Goal: Task Accomplishment & Management: Complete application form

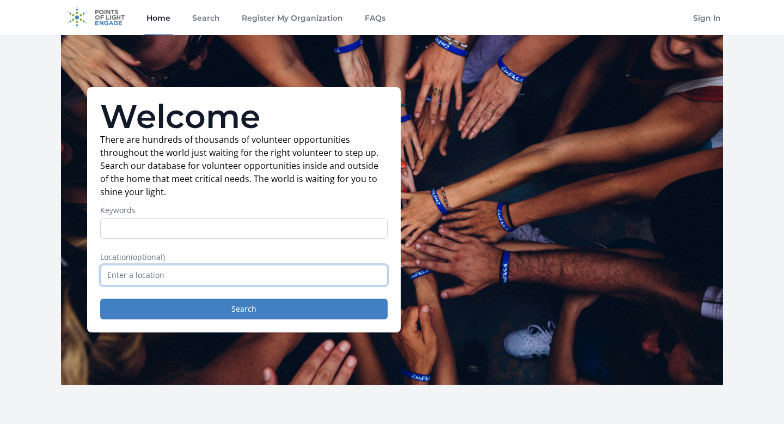
click at [272, 283] on input "text" at bounding box center [243, 275] width 287 height 21
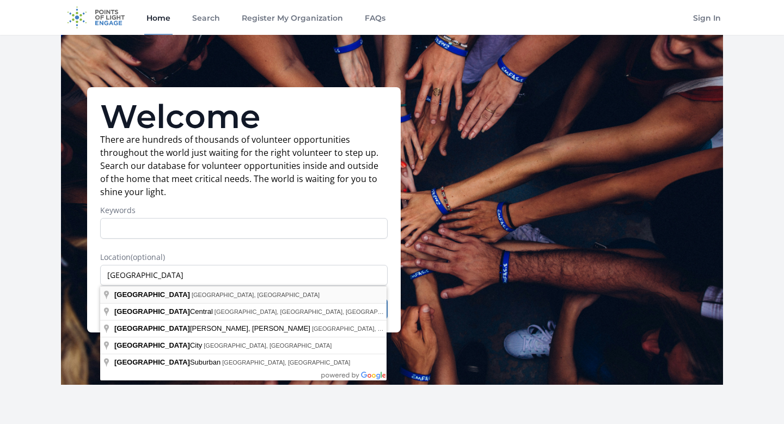
type input "[GEOGRAPHIC_DATA], [GEOGRAPHIC_DATA], [GEOGRAPHIC_DATA]"
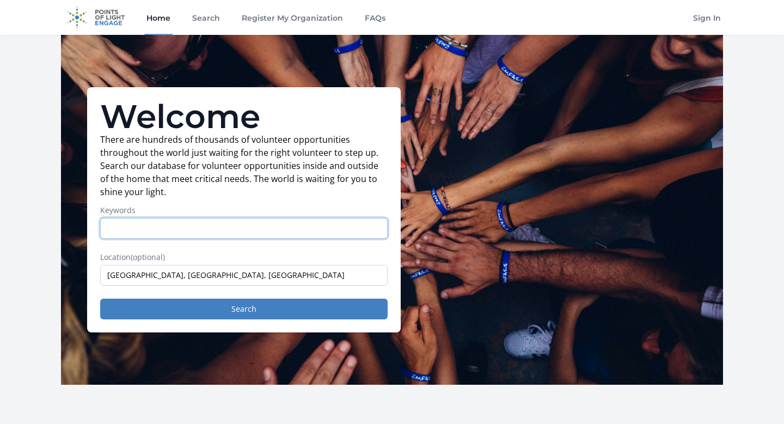
click at [191, 231] on input "Keywords" at bounding box center [243, 228] width 287 height 21
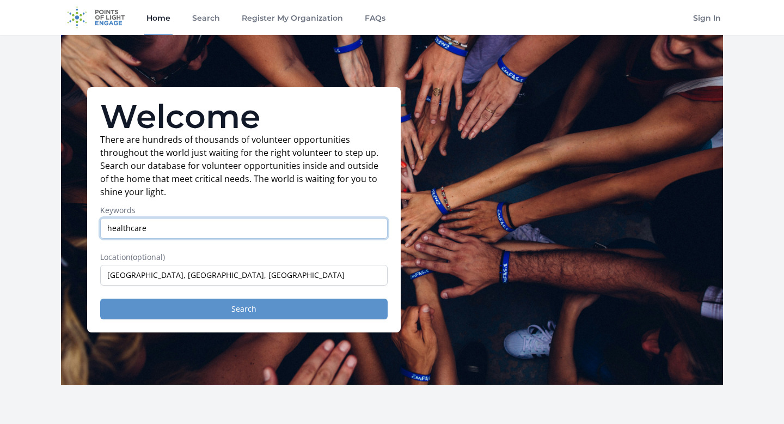
type input "healthcare"
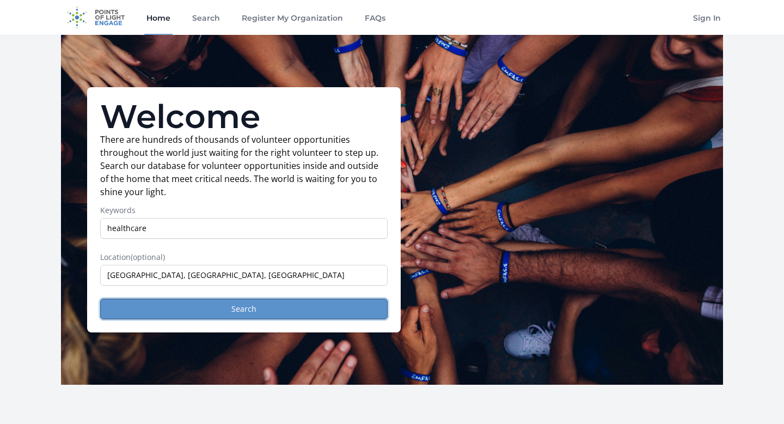
click at [266, 314] on button "Search" at bounding box center [243, 308] width 287 height 21
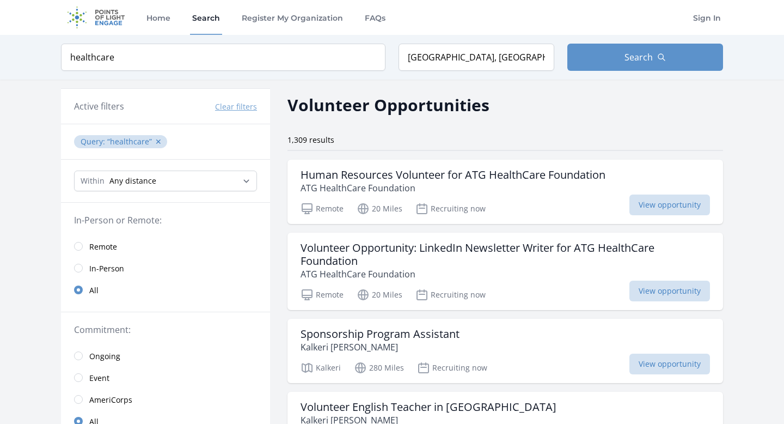
click at [92, 246] on span "Remote" at bounding box center [103, 246] width 28 height 11
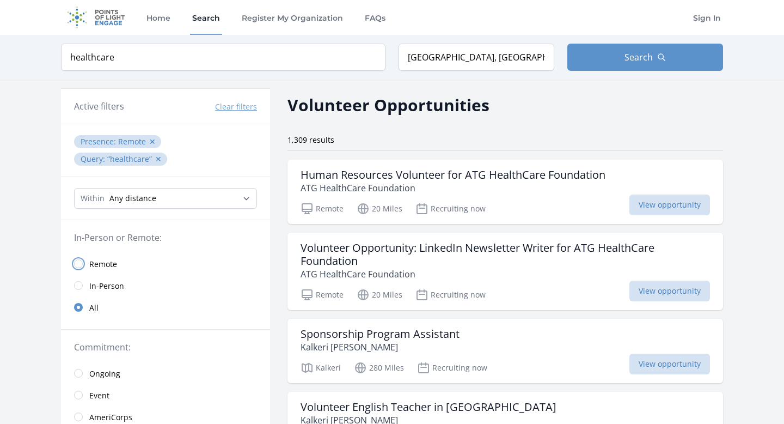
click at [80, 259] on input "radio" at bounding box center [78, 263] width 9 height 9
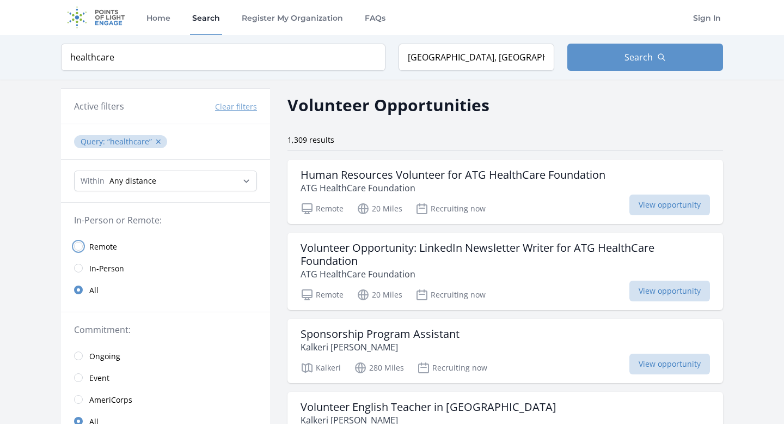
click at [80, 247] on input "radio" at bounding box center [78, 246] width 9 height 9
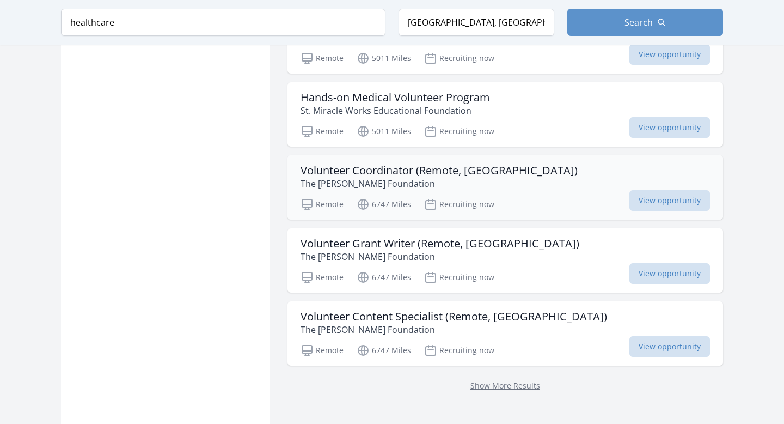
scroll to position [1298, 0]
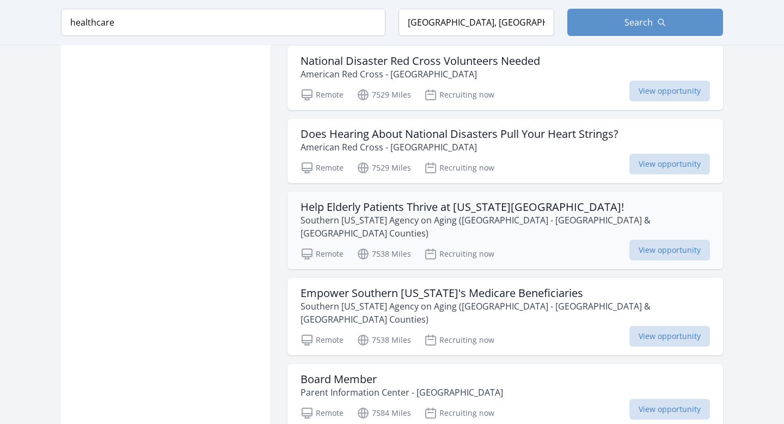
scroll to position [1911, 0]
click at [504, 137] on h3 "Does Hearing About National Disasters Pull Your Heart Strings?" at bounding box center [460, 133] width 318 height 13
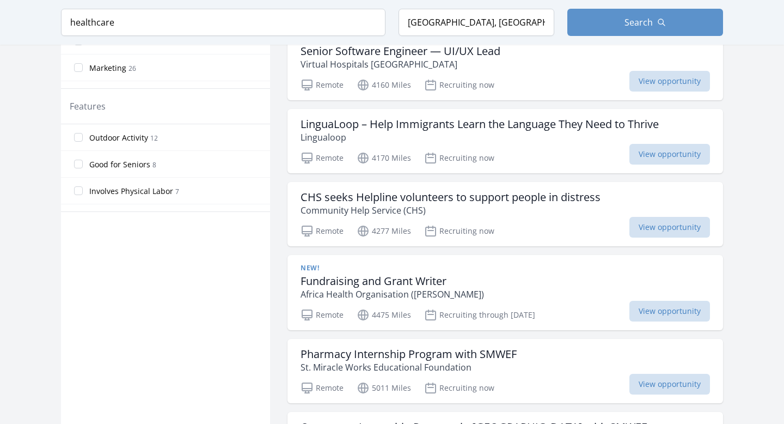
scroll to position [350, 0]
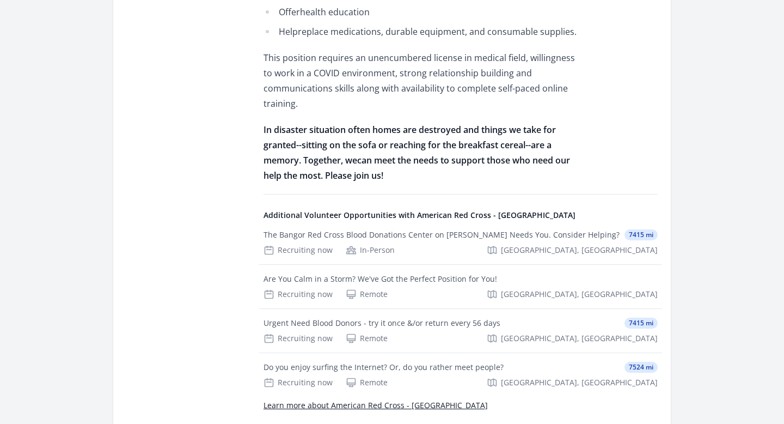
scroll to position [1062, 0]
